Goal: Information Seeking & Learning: Learn about a topic

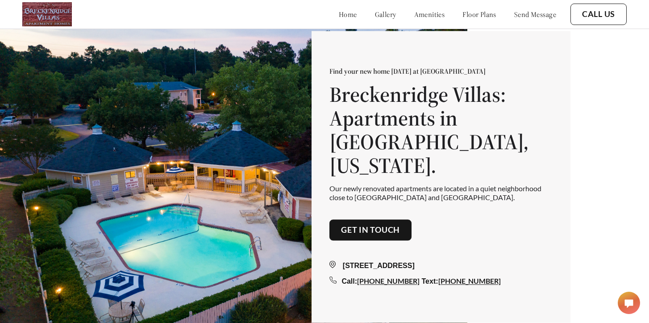
click at [464, 15] on link "floor plans" at bounding box center [480, 14] width 34 height 9
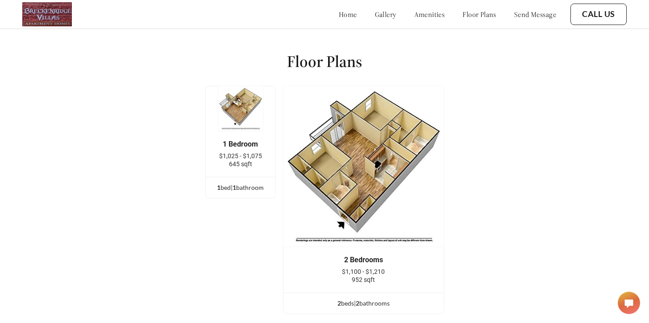
scroll to position [1131, 0]
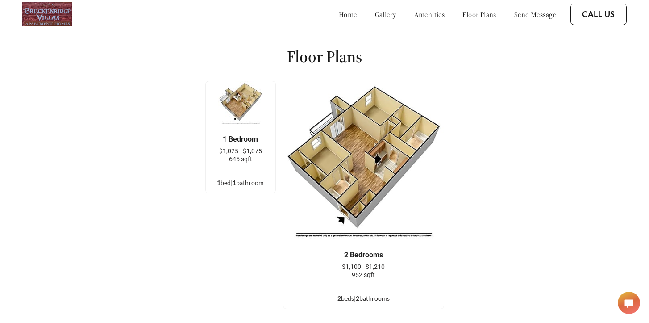
click at [246, 172] on ul "1 bed | 1 bathroom" at bounding box center [241, 182] width 70 height 21
click at [245, 96] on img at bounding box center [241, 104] width 46 height 46
click at [245, 178] on div "1 bed | 1 bathroom" at bounding box center [241, 183] width 70 height 10
click at [224, 178] on div "1 bed | 1 bathroom" at bounding box center [241, 183] width 70 height 10
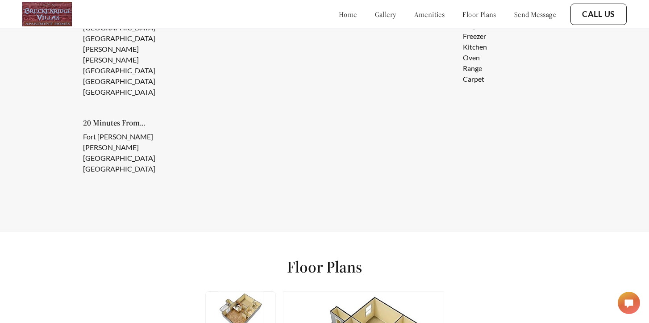
scroll to position [992, 0]
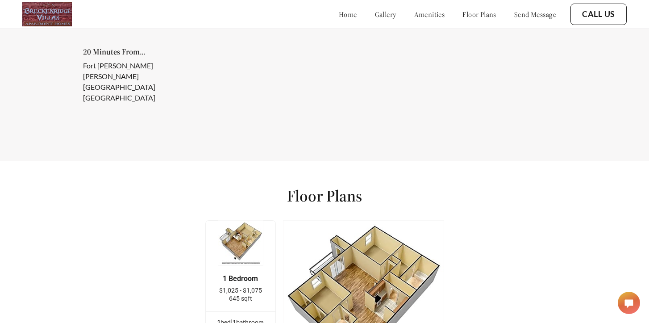
click at [245, 235] on img at bounding box center [241, 243] width 46 height 46
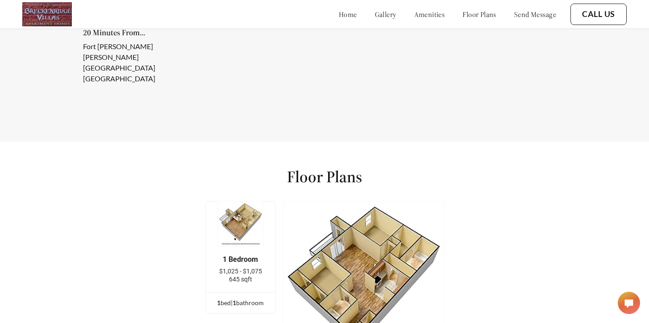
scroll to position [1012, 0]
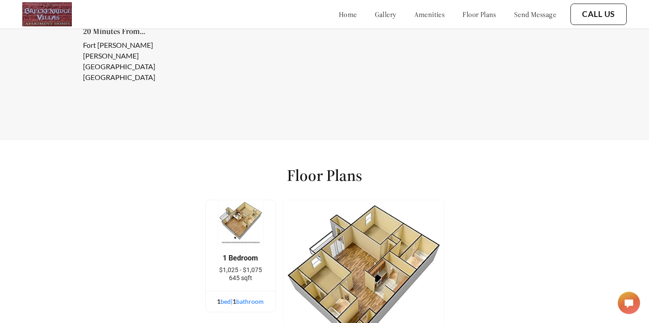
click at [238, 297] on div "1 bed | 1 bathroom" at bounding box center [241, 302] width 70 height 10
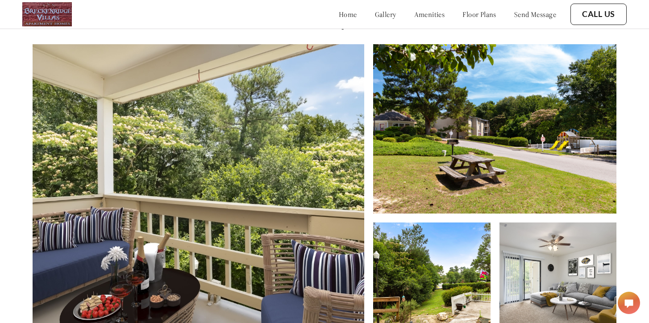
scroll to position [281, 0]
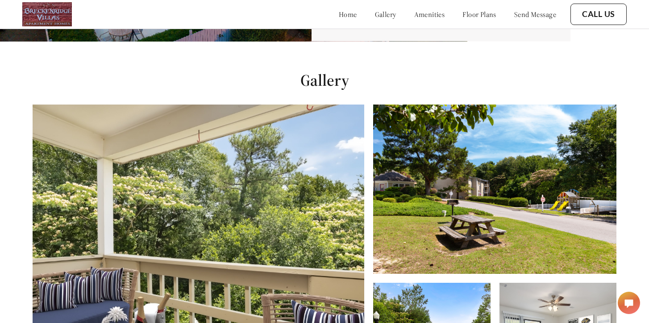
click at [414, 19] on link "amenities" at bounding box center [429, 14] width 31 height 9
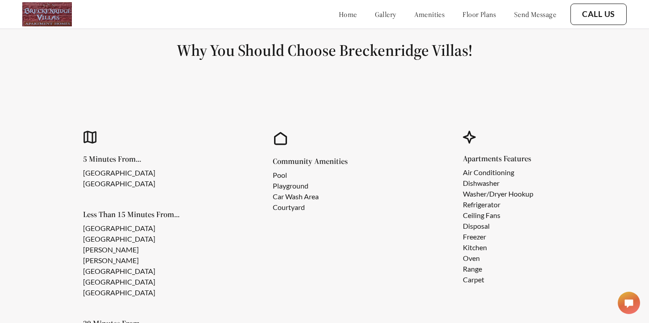
click at [376, 17] on link "gallery" at bounding box center [385, 14] width 21 height 9
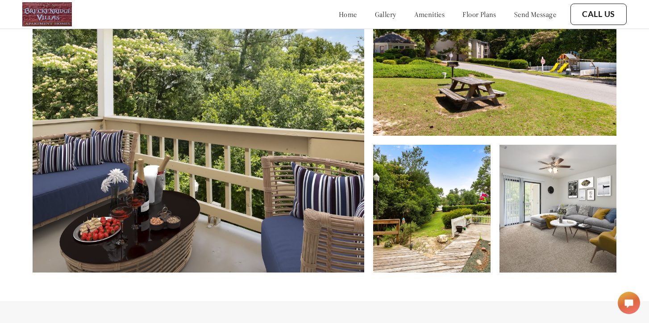
scroll to position [422, 0]
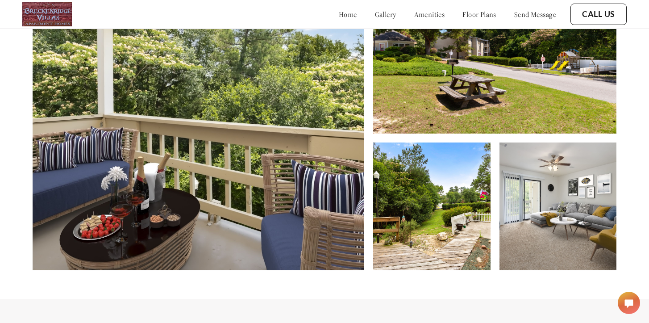
click at [474, 13] on link "floor plans" at bounding box center [480, 14] width 34 height 9
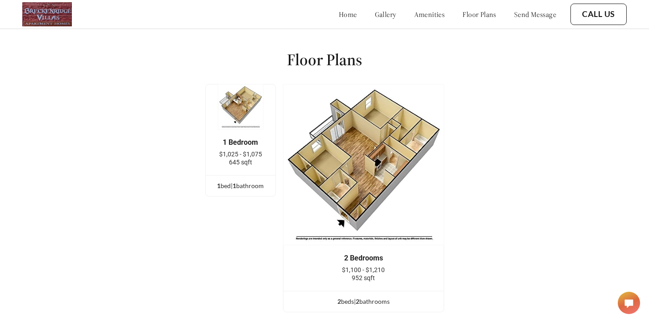
scroll to position [1131, 0]
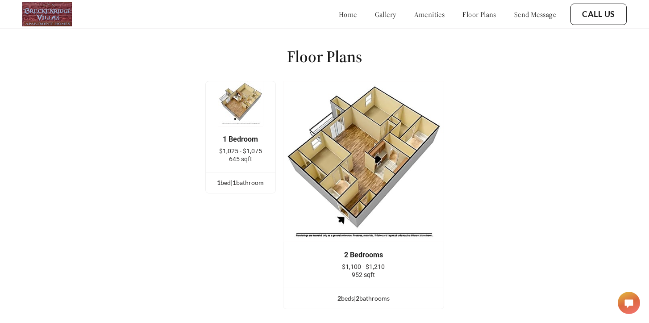
click at [325, 166] on img at bounding box center [363, 161] width 161 height 161
click at [363, 271] on span "952 sqft" at bounding box center [363, 274] width 23 height 7
click at [356, 293] on div "2 bed s | 2 bathroom s" at bounding box center [364, 298] width 160 height 10
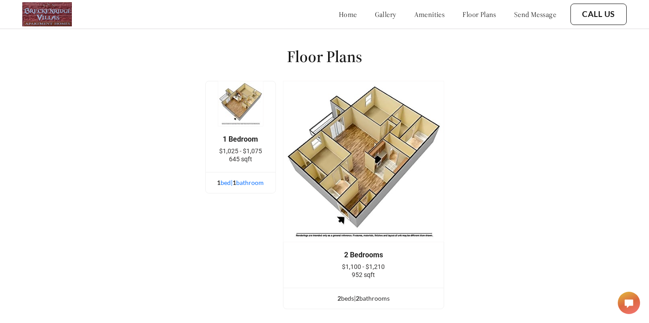
click at [252, 178] on div "1 bed | 1 bathroom" at bounding box center [241, 183] width 70 height 10
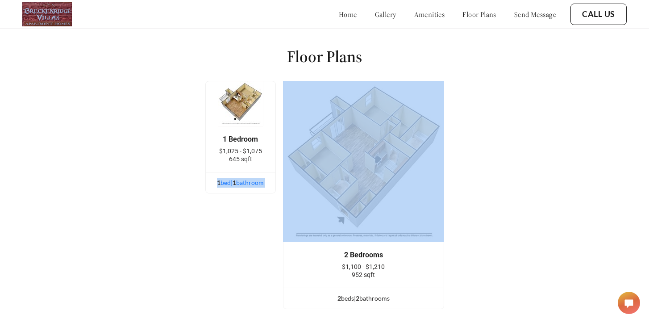
click at [252, 178] on div "1 bed | 1 bathroom" at bounding box center [241, 183] width 70 height 10
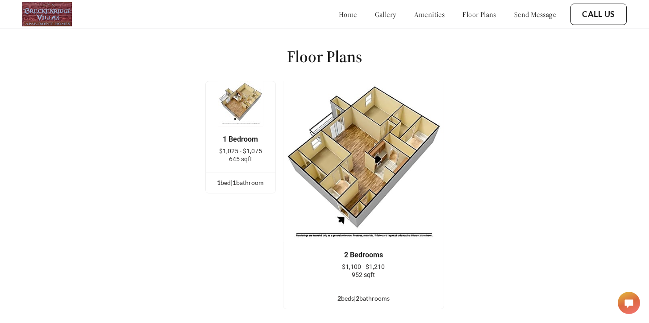
click at [242, 81] on img at bounding box center [241, 104] width 46 height 46
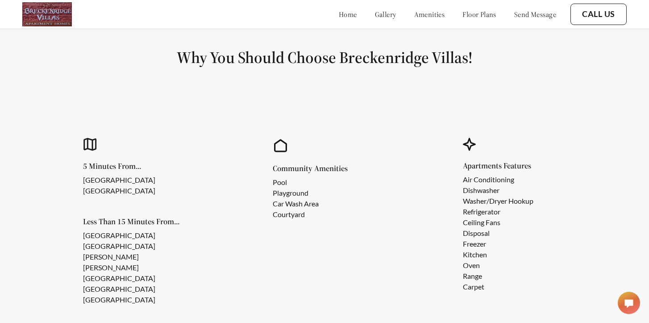
scroll to position [720, 0]
